Goal: Task Accomplishment & Management: Manage account settings

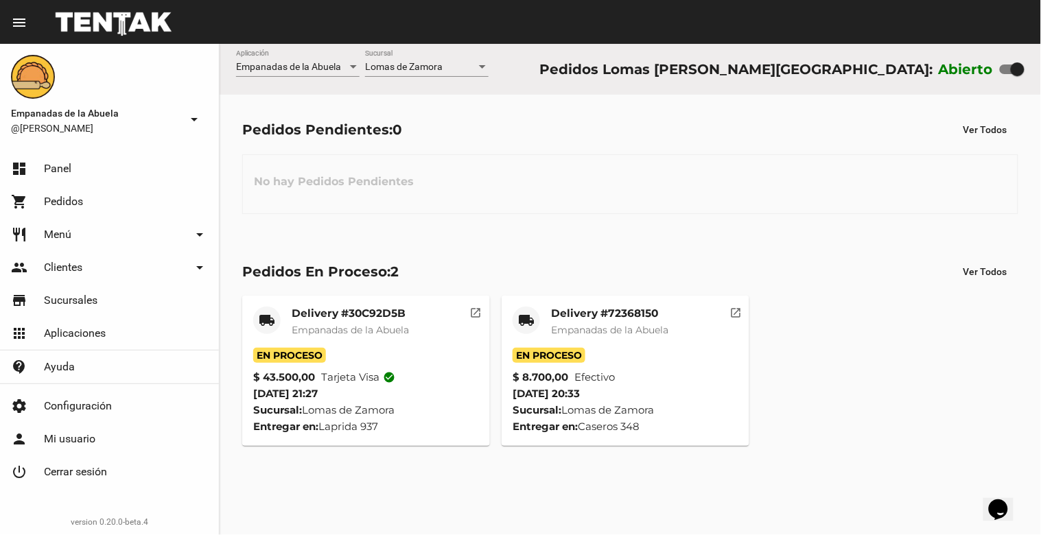
click at [483, 63] on div at bounding box center [482, 67] width 12 height 11
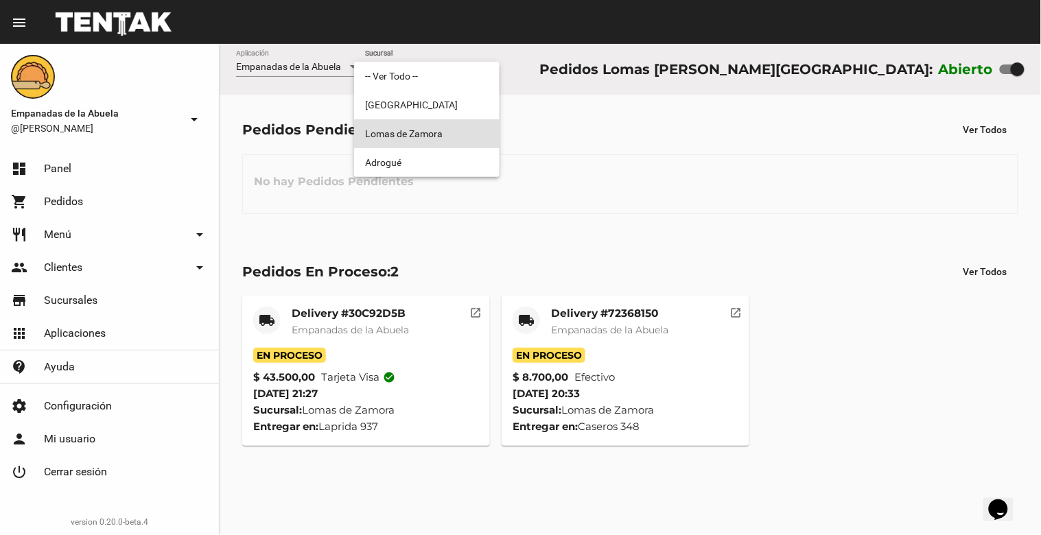
click at [434, 138] on span "Lomas de Zamora" at bounding box center [427, 133] width 124 height 29
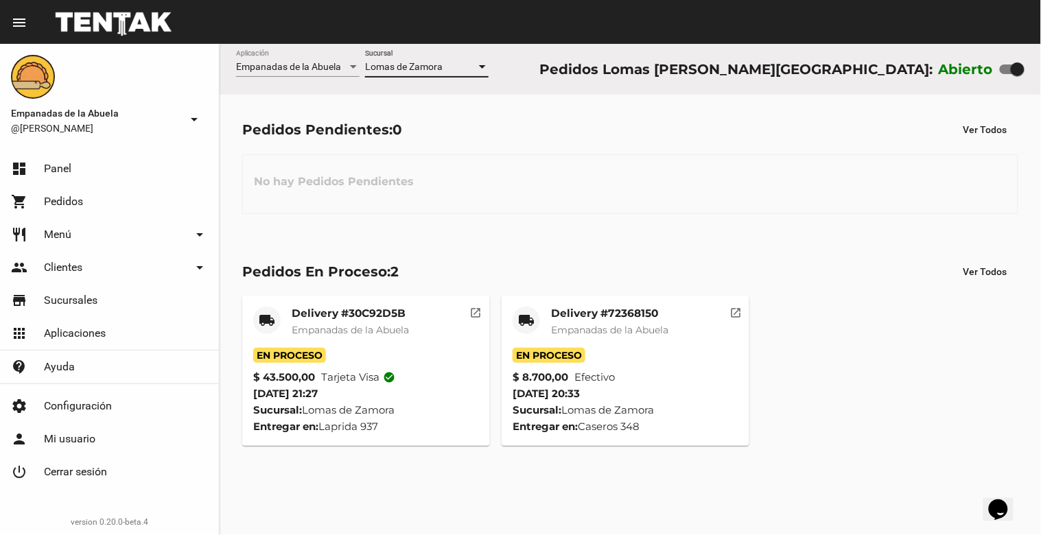
click at [484, 66] on div at bounding box center [482, 66] width 7 height 3
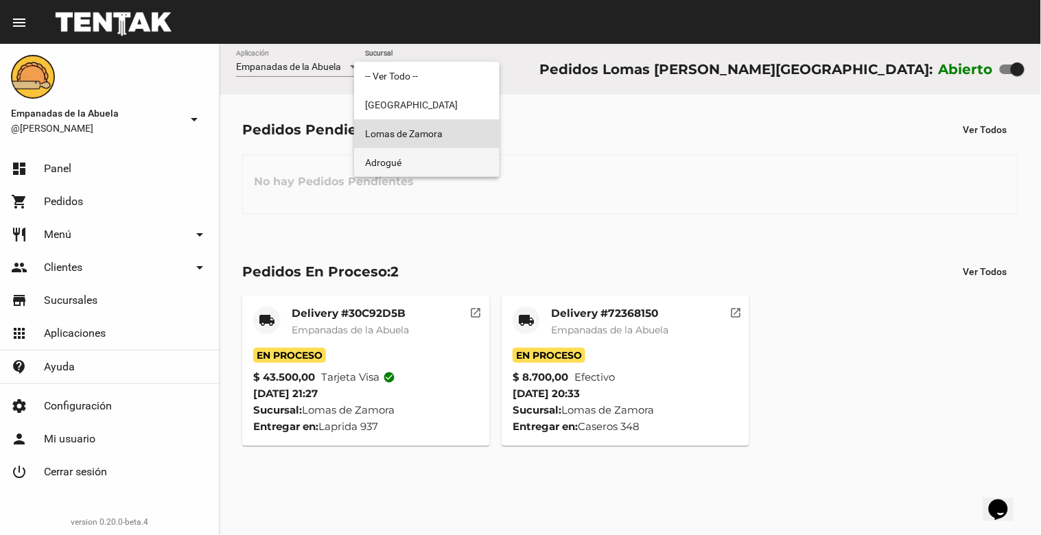
click at [456, 152] on span "Adrogué" at bounding box center [427, 162] width 124 height 29
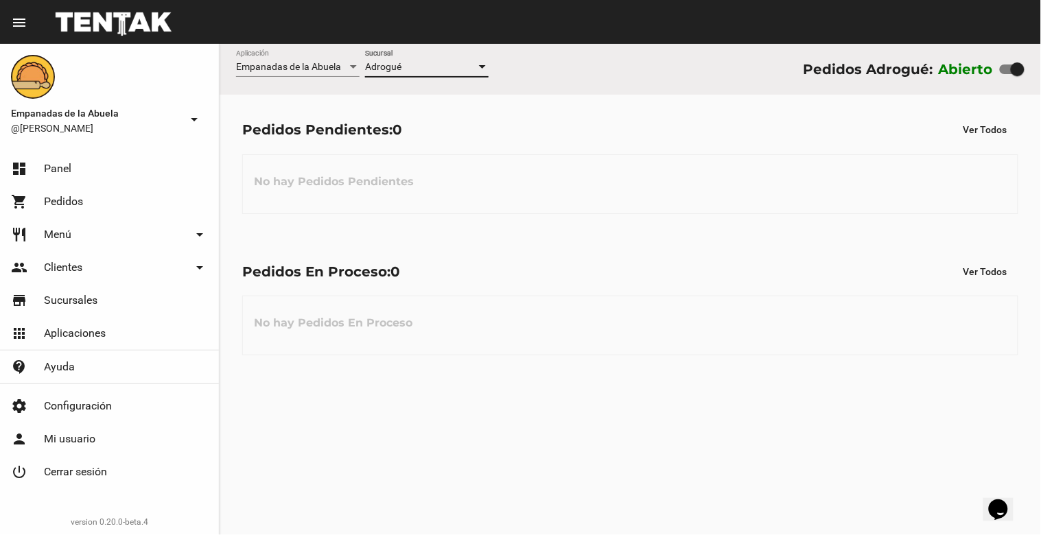
click at [482, 67] on div at bounding box center [482, 66] width 7 height 3
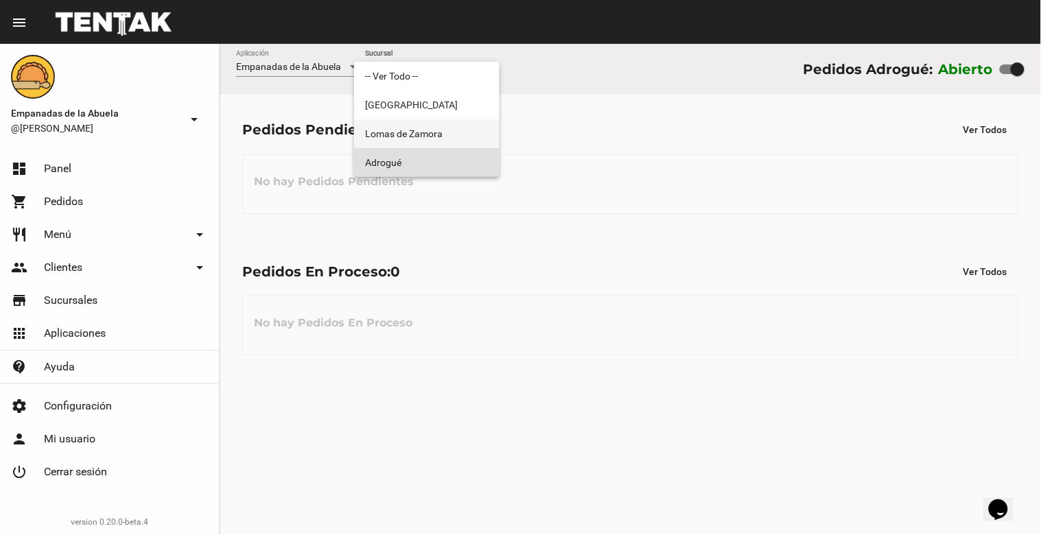
click at [446, 130] on span "Lomas de Zamora" at bounding box center [427, 133] width 124 height 29
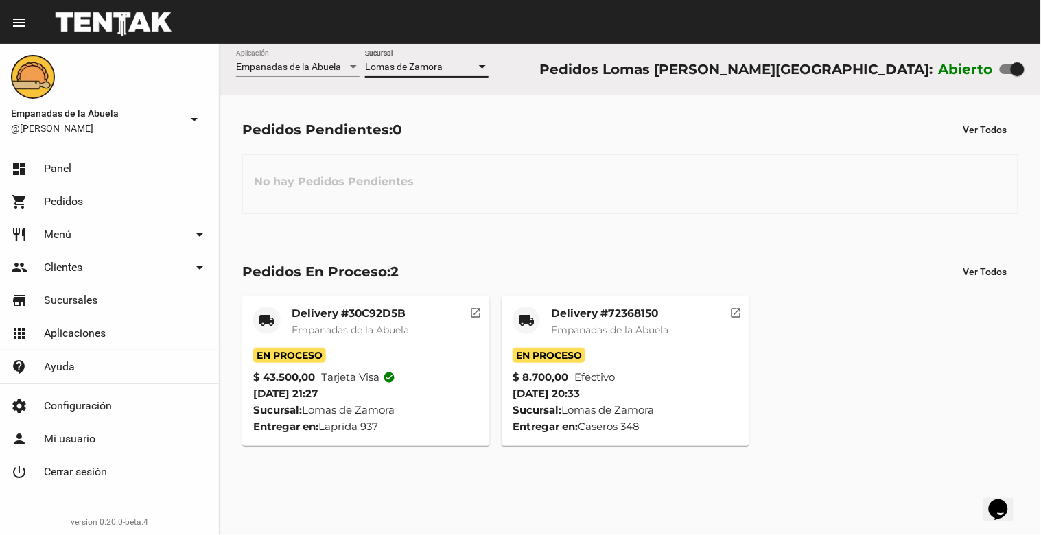
click at [609, 311] on mat-card-title "Delivery #72368150" at bounding box center [609, 314] width 117 height 14
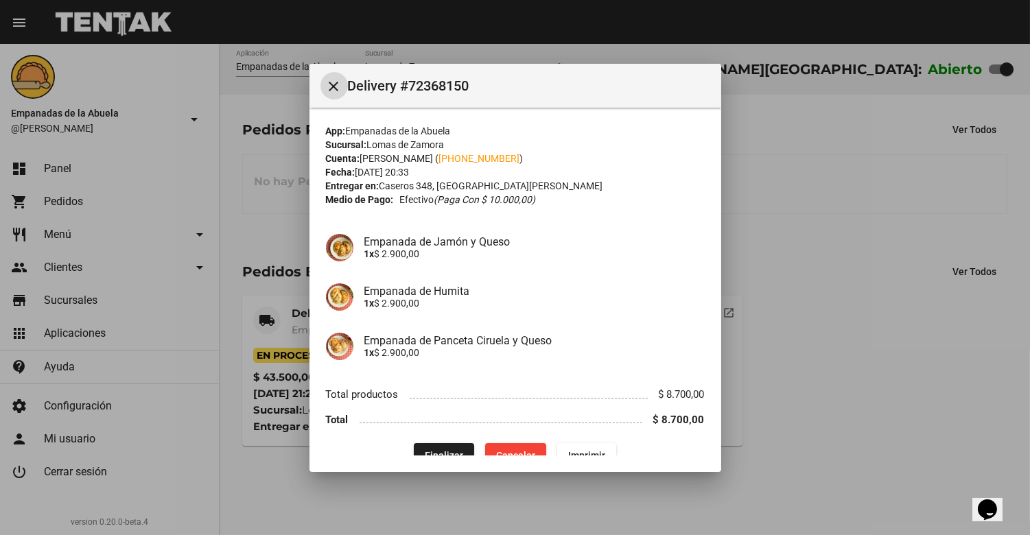
scroll to position [23, 0]
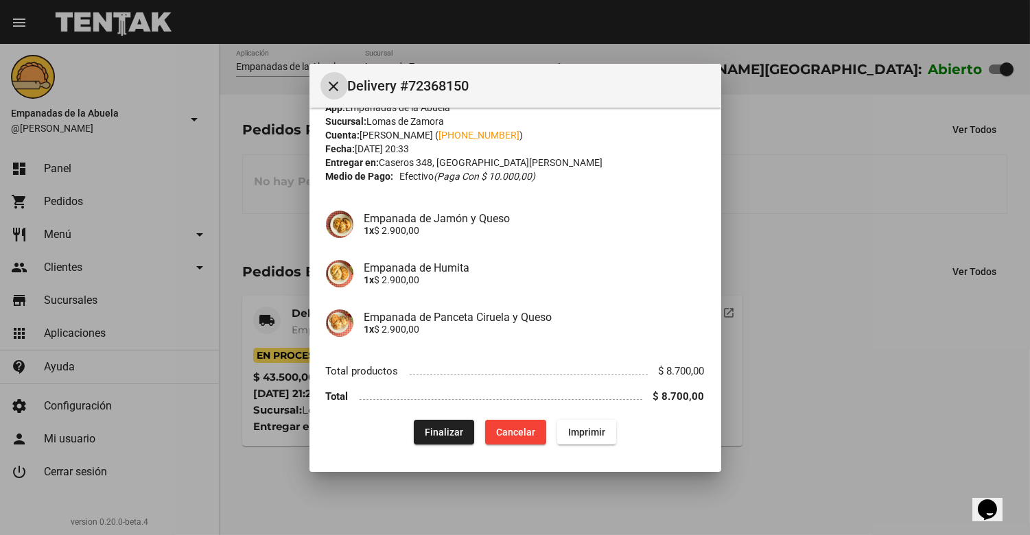
click at [438, 427] on span "Finalizar" at bounding box center [444, 432] width 38 height 11
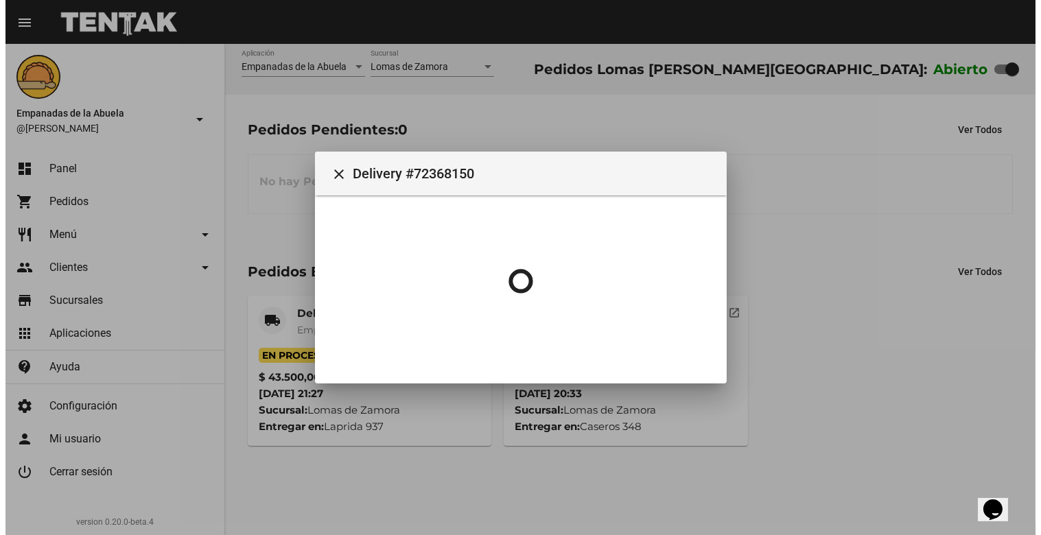
scroll to position [0, 0]
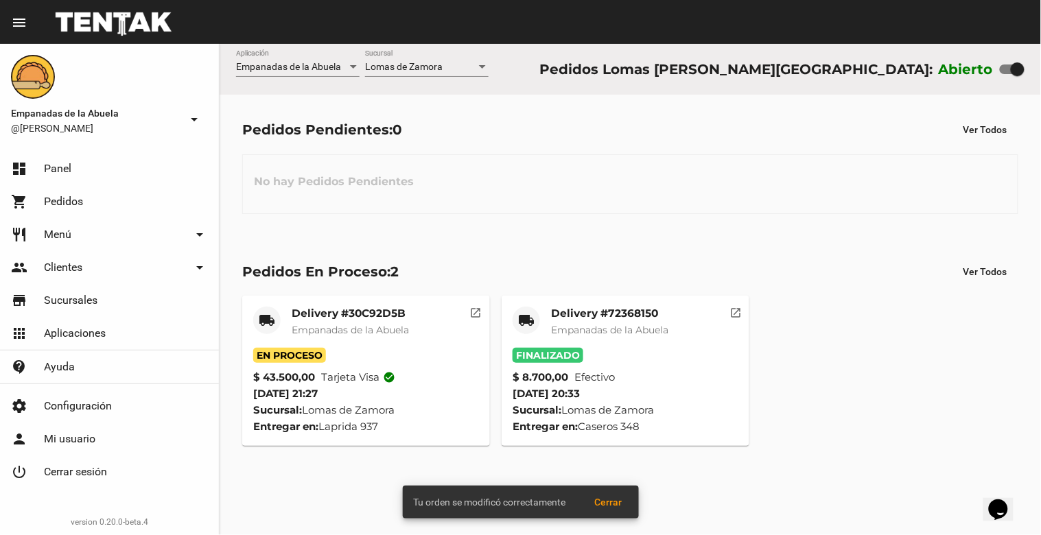
click at [353, 317] on mat-card-title "Delivery #30C92D5B" at bounding box center [350, 314] width 117 height 14
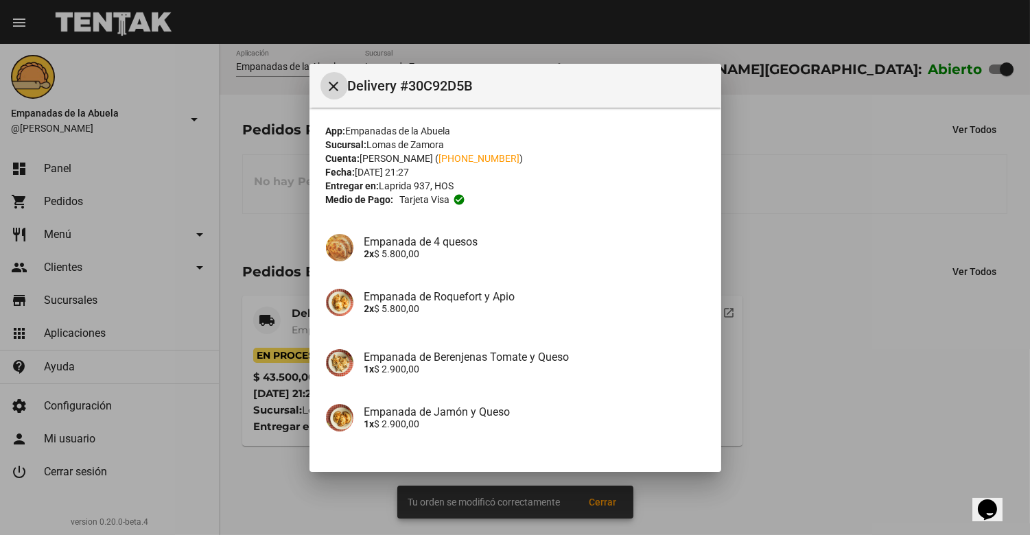
click at [833, 197] on div at bounding box center [515, 267] width 1030 height 535
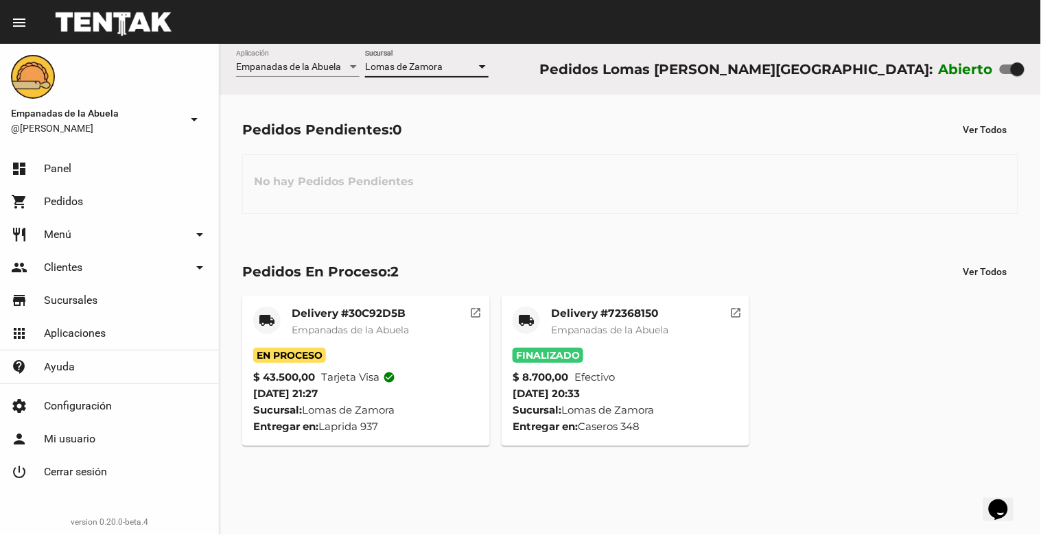
click at [482, 64] on div at bounding box center [482, 67] width 12 height 11
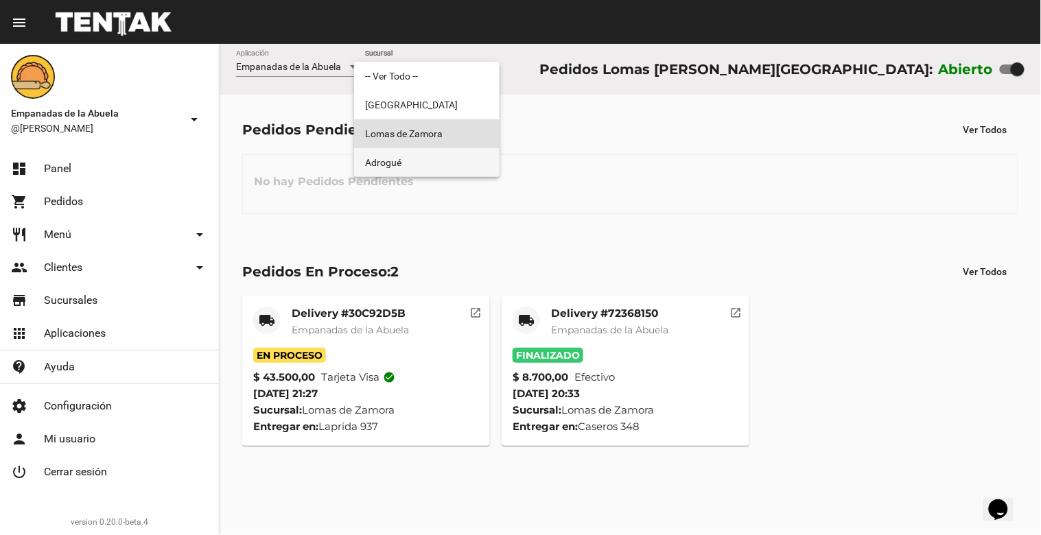
click at [446, 166] on span "Adrogué" at bounding box center [427, 162] width 124 height 29
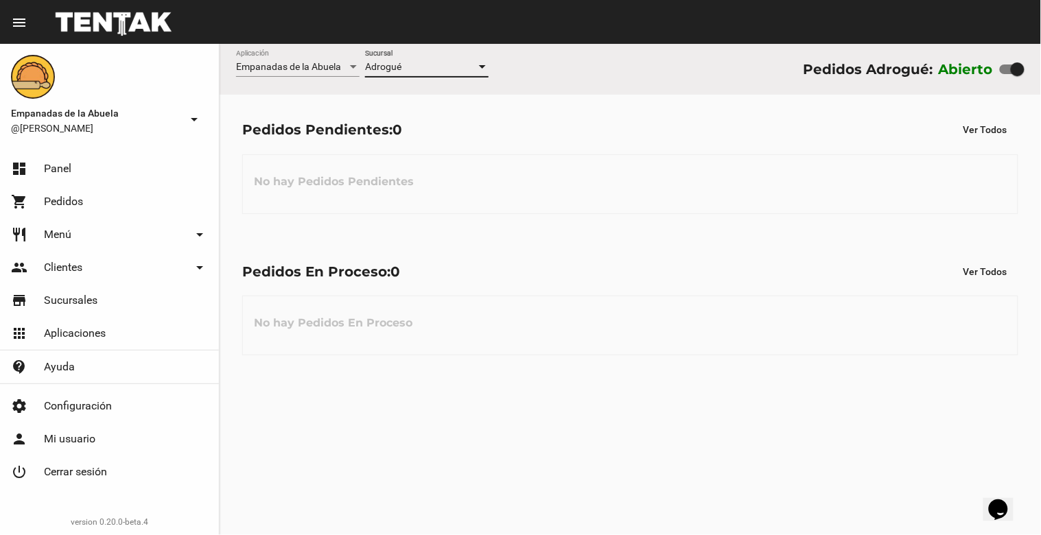
click at [485, 69] on div at bounding box center [482, 66] width 7 height 3
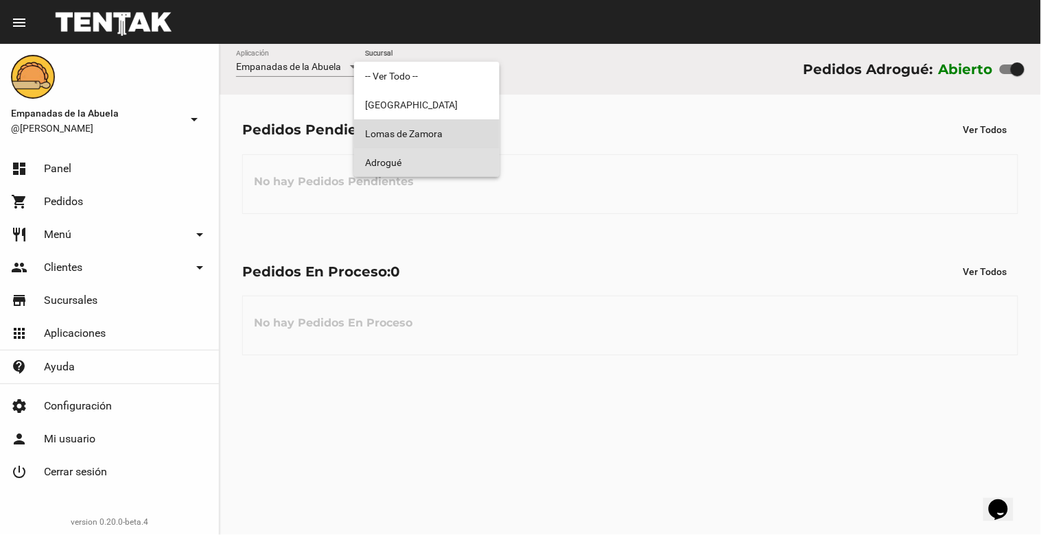
click at [482, 132] on span "Lomas de Zamora" at bounding box center [427, 133] width 124 height 29
